Goal: Task Accomplishment & Management: Use online tool/utility

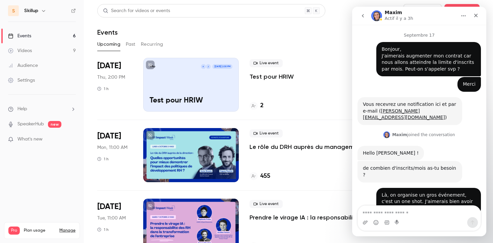
scroll to position [1, 0]
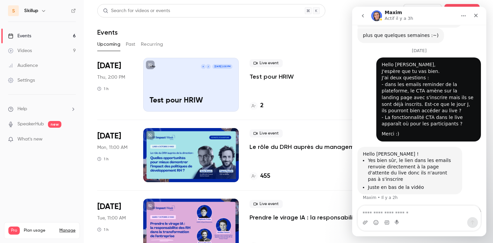
click at [270, 77] on p "Test pour HRIW" at bounding box center [272, 77] width 44 height 8
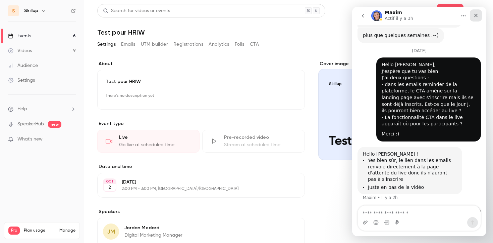
click at [480, 14] on div "Fermer" at bounding box center [476, 15] width 12 height 12
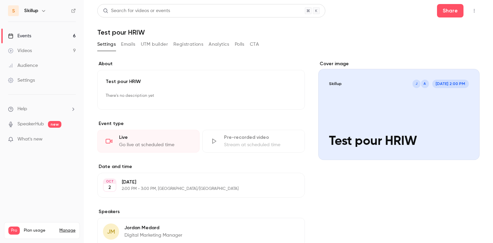
click at [477, 10] on button "button" at bounding box center [474, 10] width 11 height 11
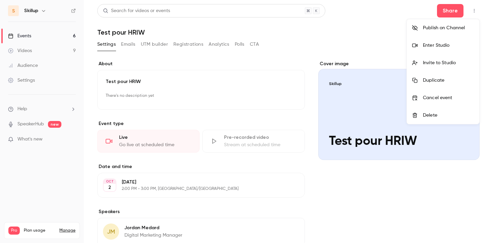
click at [443, 49] on li "Enter Studio" at bounding box center [443, 45] width 73 height 17
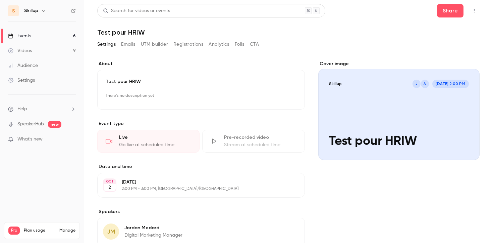
scroll to position [1870, 0]
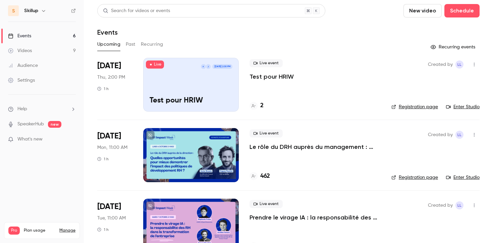
click at [349, 148] on p "Le rôle du DRH auprès du management : quelles opportunités pour mieux démontrer…" at bounding box center [315, 147] width 131 height 8
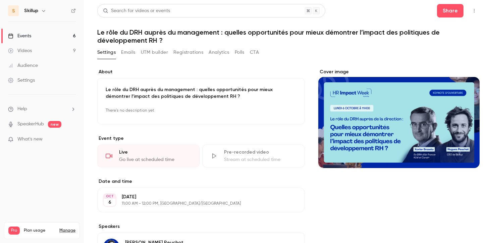
click at [475, 11] on icon "button" at bounding box center [474, 10] width 5 height 5
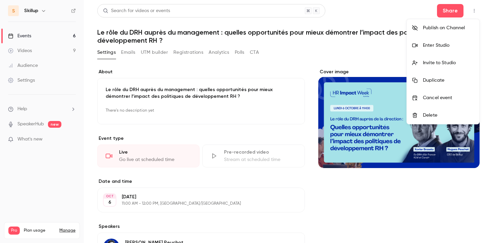
click at [441, 47] on div "Enter Studio" at bounding box center [448, 45] width 51 height 7
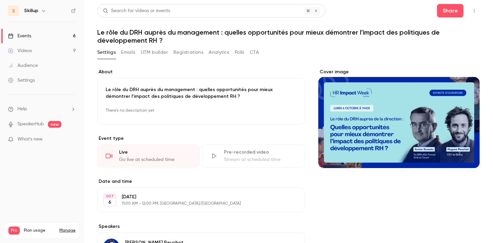
click at [68, 37] on link "Events 6" at bounding box center [42, 36] width 84 height 15
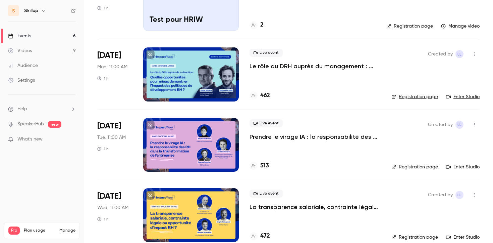
scroll to position [91, 0]
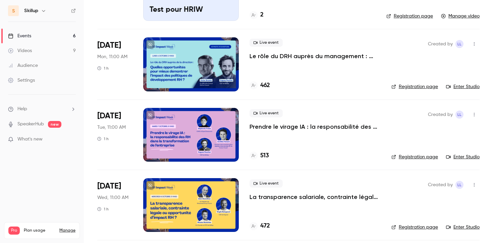
click at [287, 125] on p "Prendre le virage IA : la responsabilité des RH dans la transformation de l'ent…" at bounding box center [315, 127] width 131 height 8
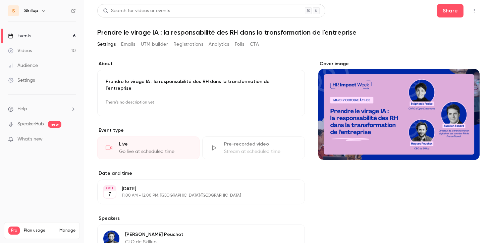
click at [477, 10] on button "button" at bounding box center [474, 10] width 11 height 11
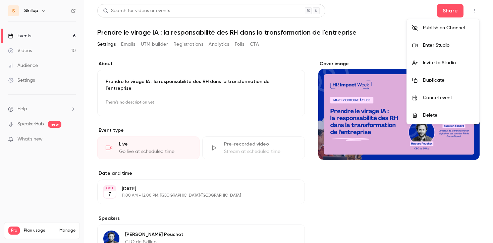
click at [450, 44] on div "Enter Studio" at bounding box center [448, 45] width 51 height 7
